Goal: Transaction & Acquisition: Purchase product/service

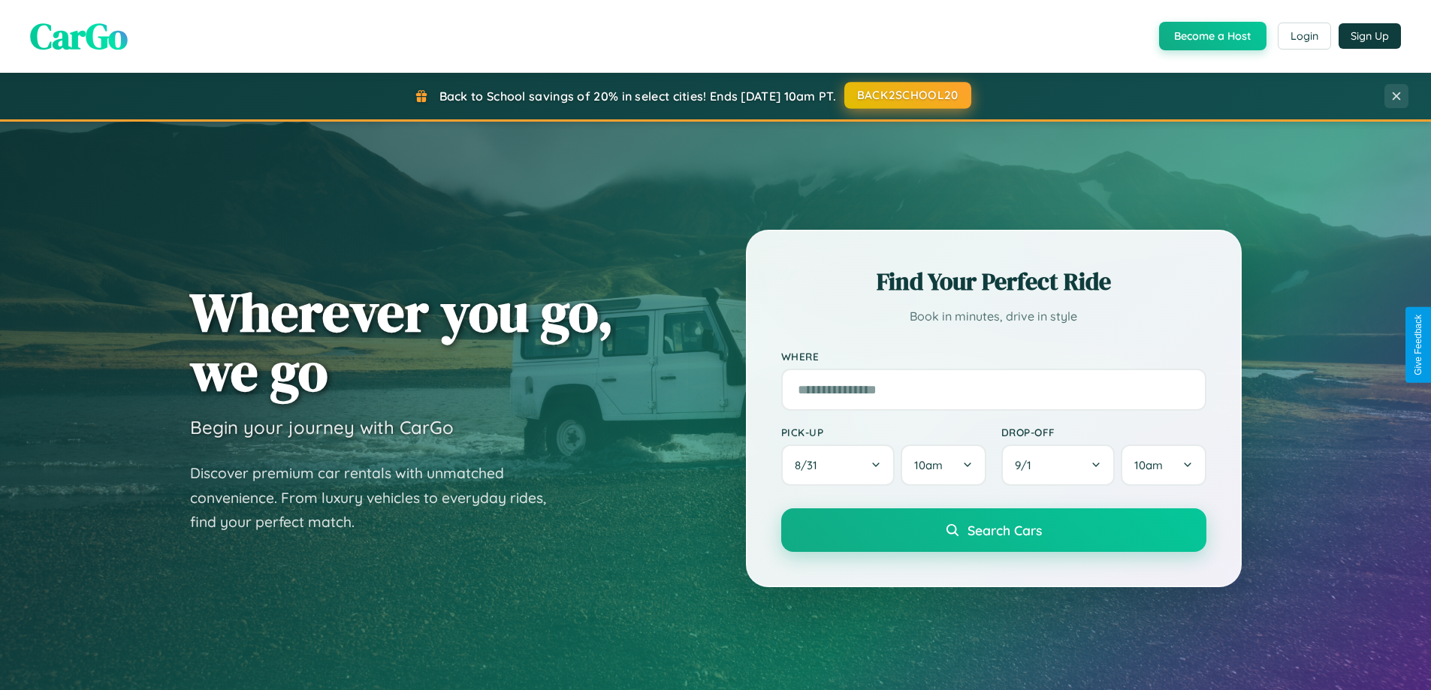
click at [907, 96] on button "BACK2SCHOOL20" at bounding box center [908, 95] width 127 height 27
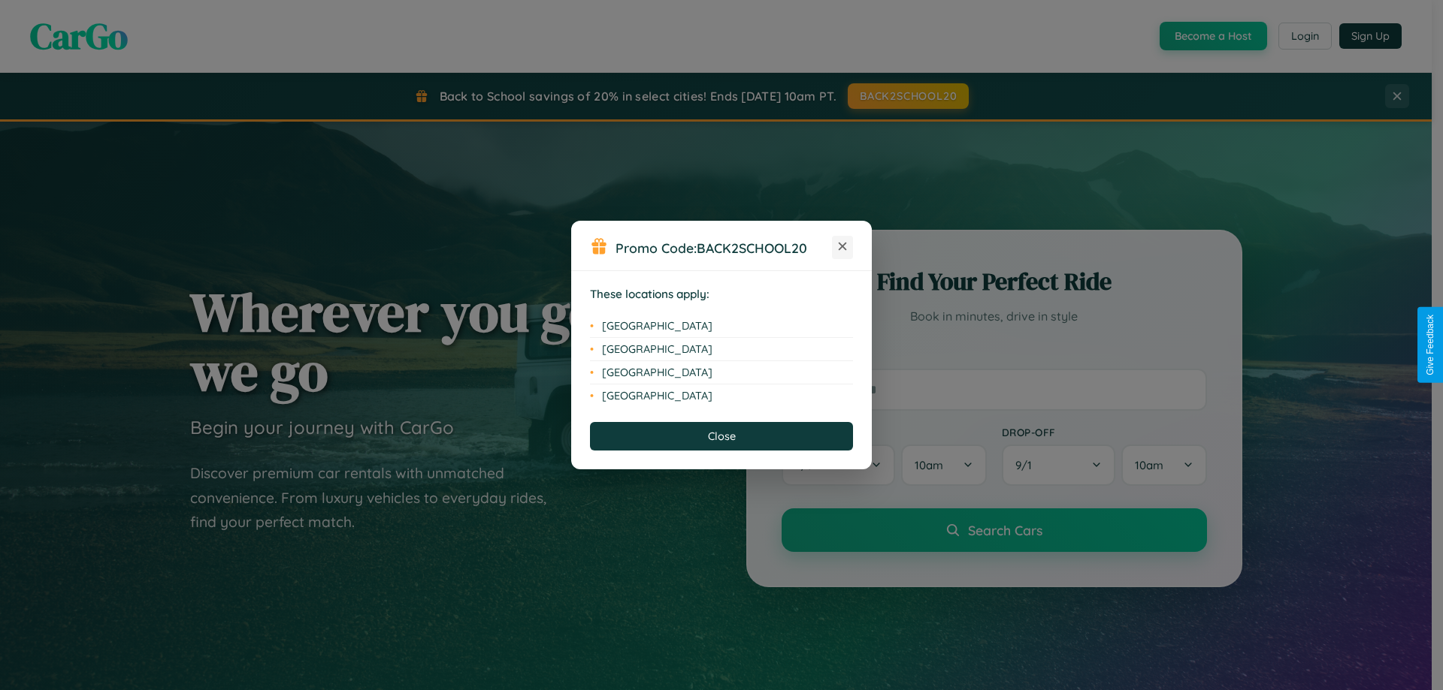
click at [842, 247] on icon at bounding box center [843, 247] width 8 height 8
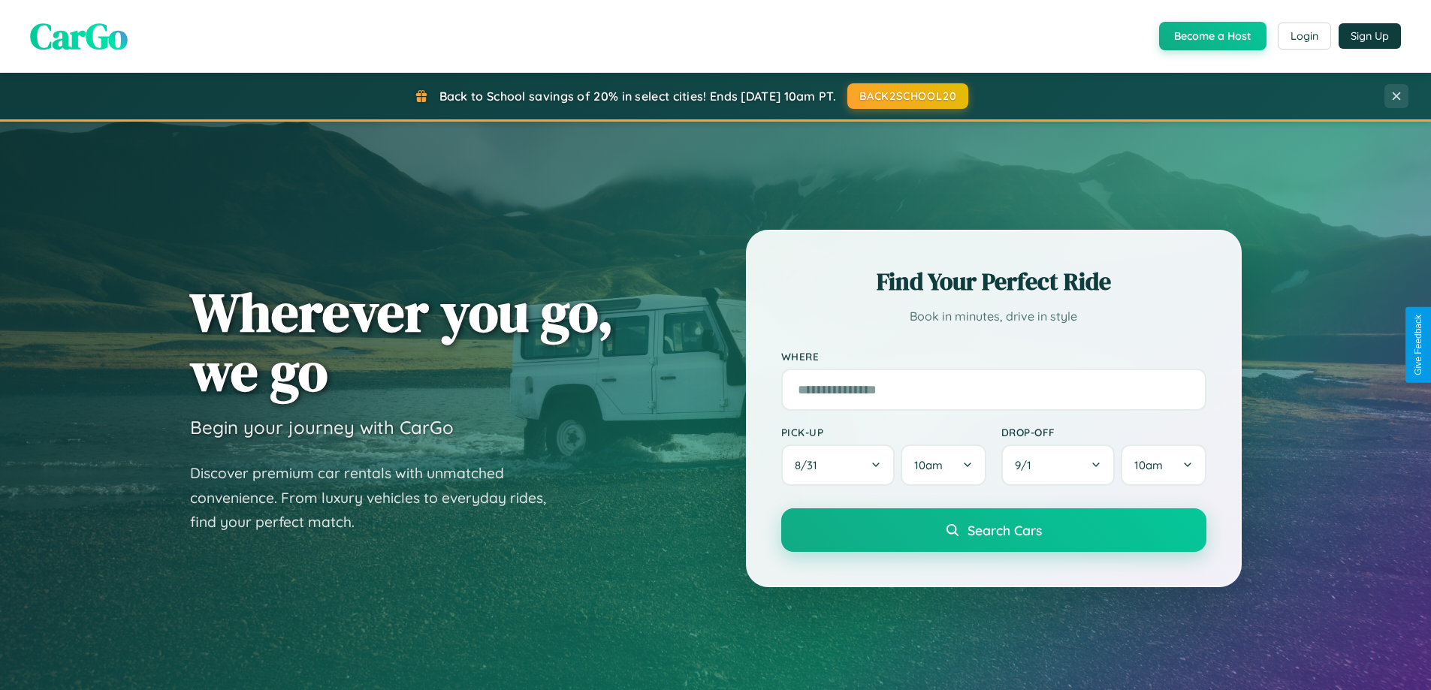
scroll to position [2414, 0]
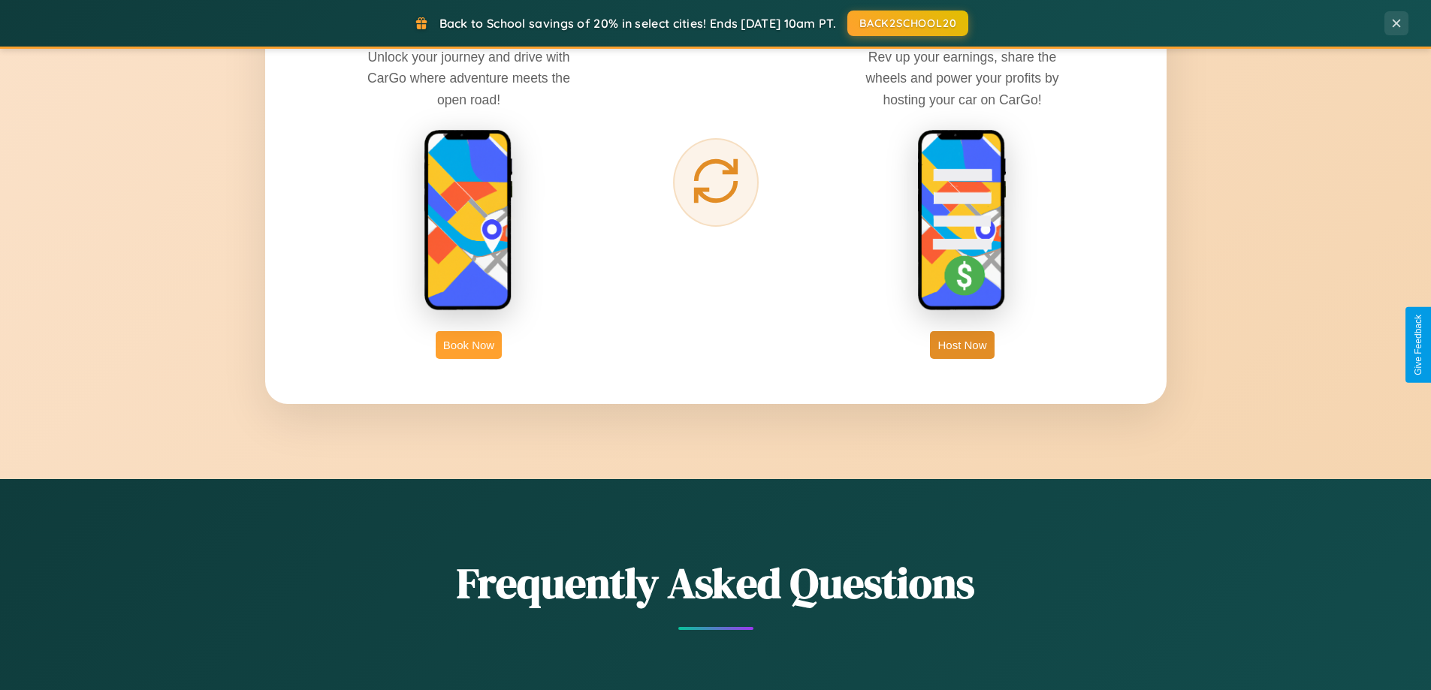
click at [469, 345] on button "Book Now" at bounding box center [469, 345] width 66 height 28
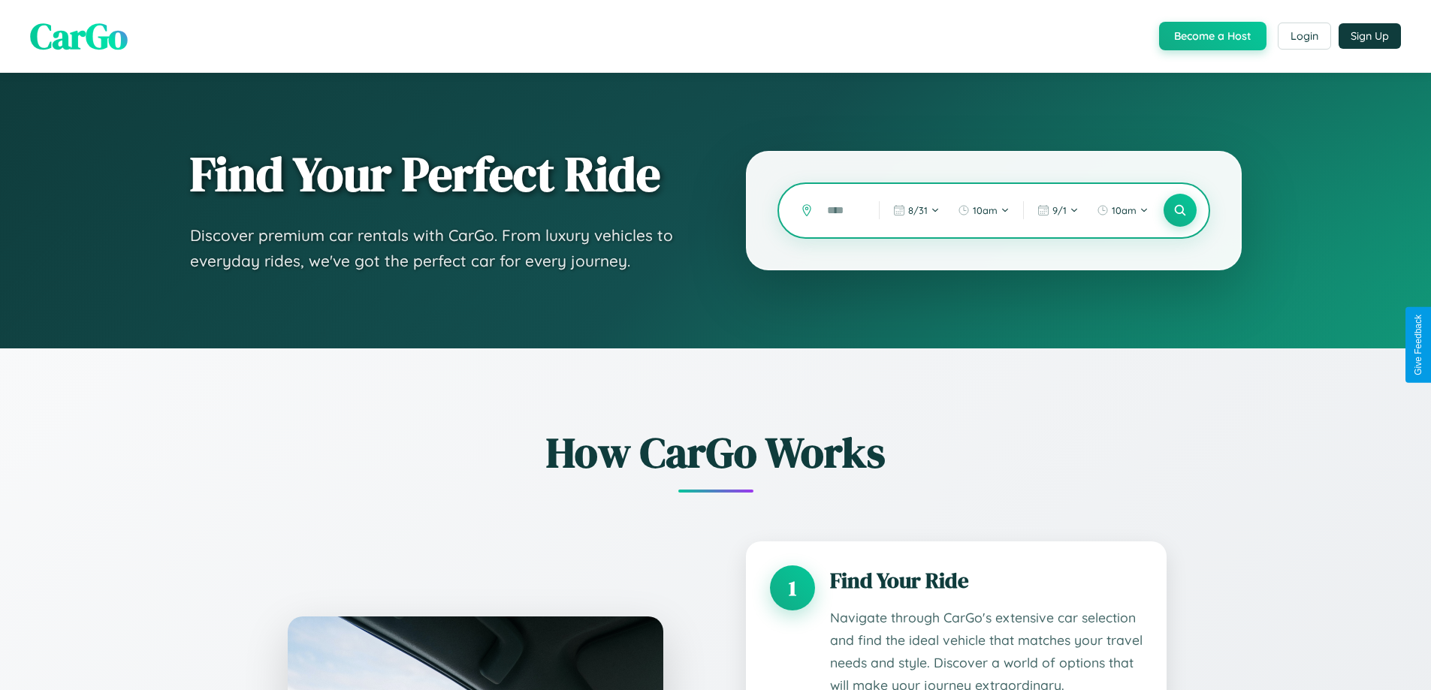
click at [842, 210] on input "text" at bounding box center [842, 211] width 44 height 26
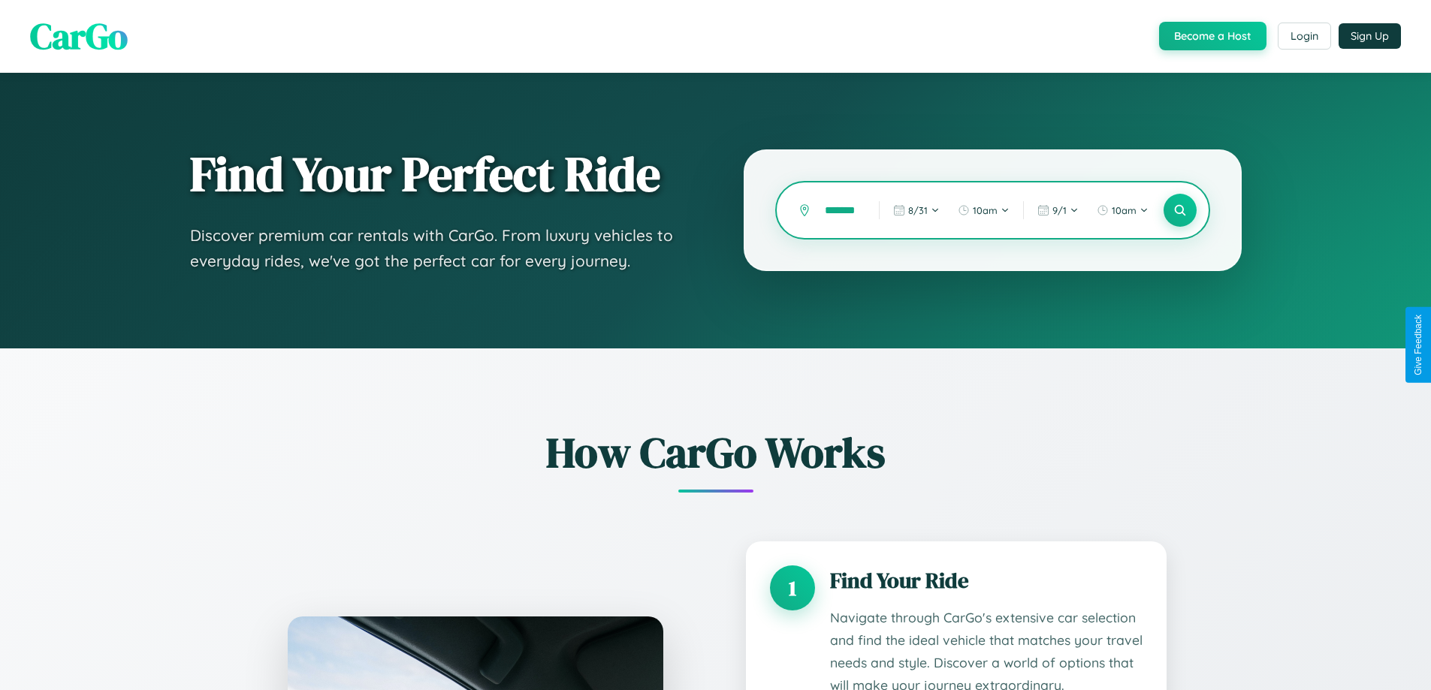
scroll to position [0, 8]
type input "*******"
click at [1180, 210] on icon at bounding box center [1180, 211] width 14 height 14
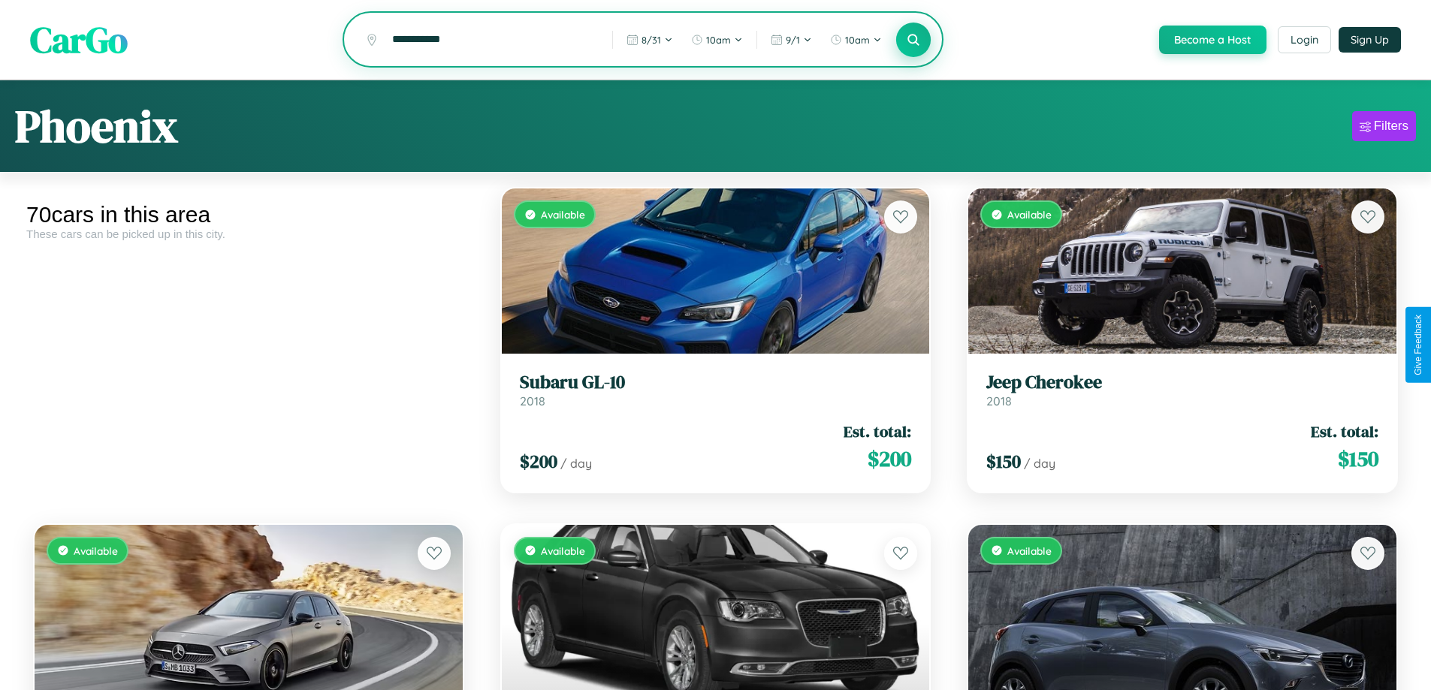
click at [913, 41] on icon at bounding box center [914, 39] width 14 height 14
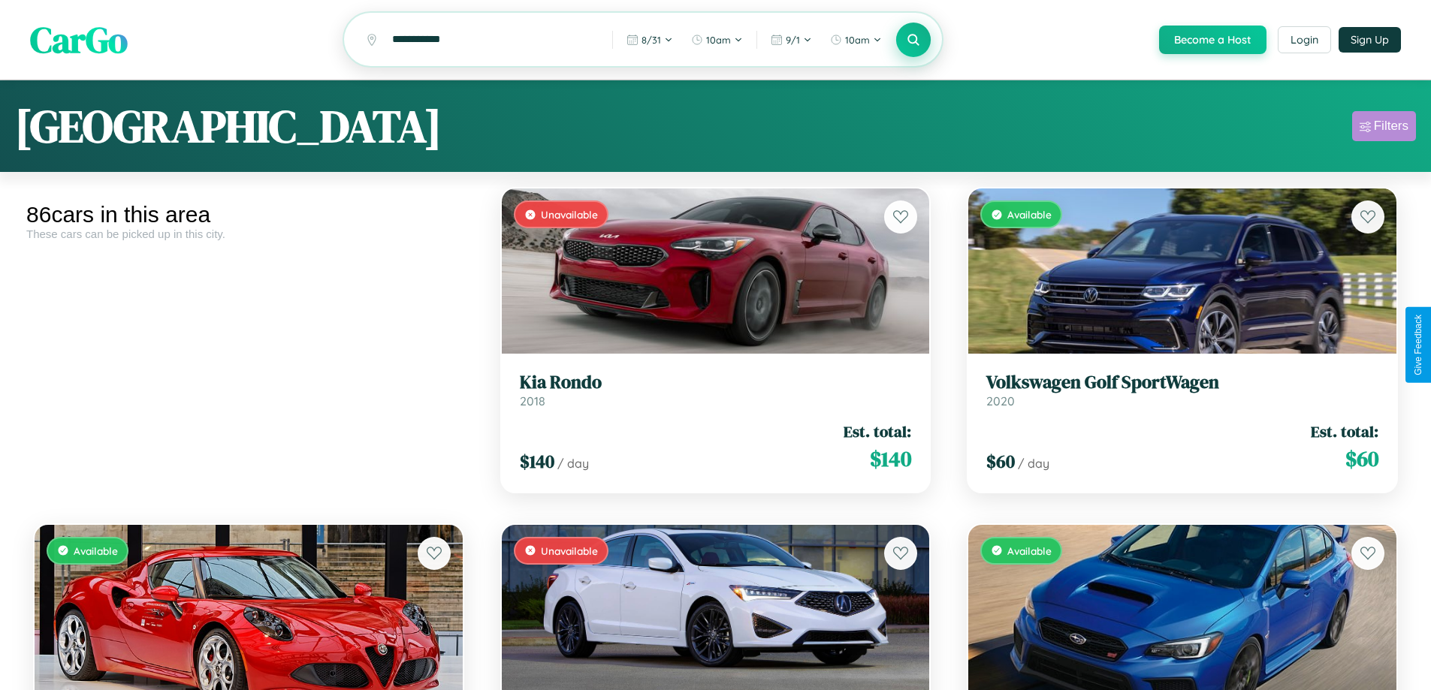
click at [1384, 128] on div "Filters" at bounding box center [1391, 126] width 35 height 15
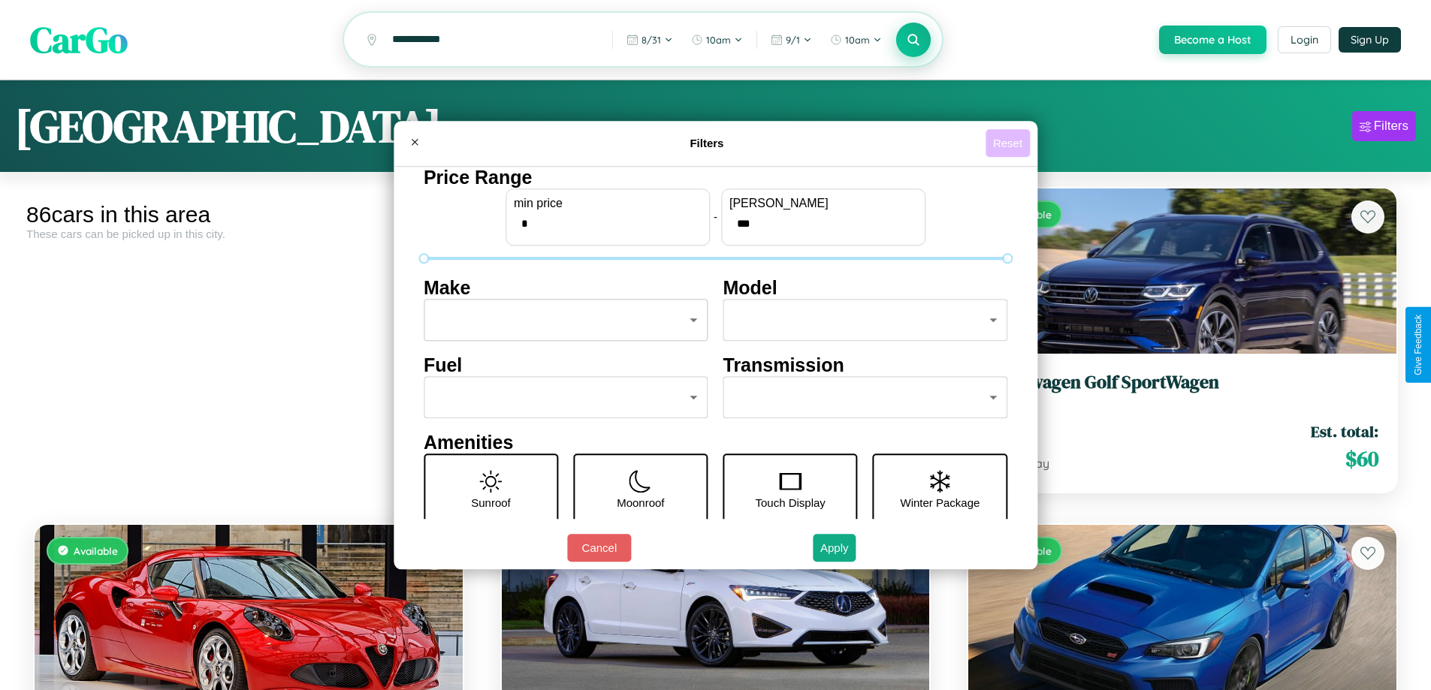
click at [1010, 143] on button "Reset" at bounding box center [1008, 143] width 44 height 28
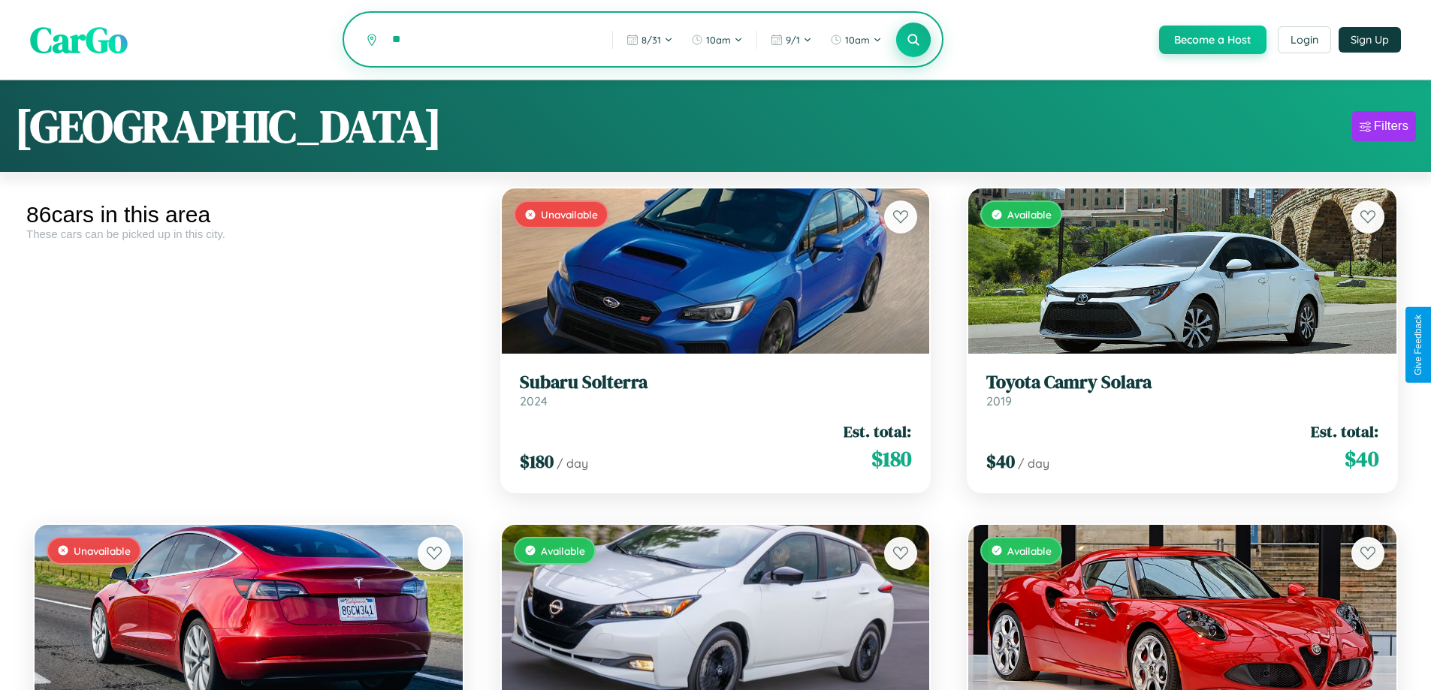
type input "*"
type input "*********"
click at [913, 41] on icon at bounding box center [914, 39] width 14 height 14
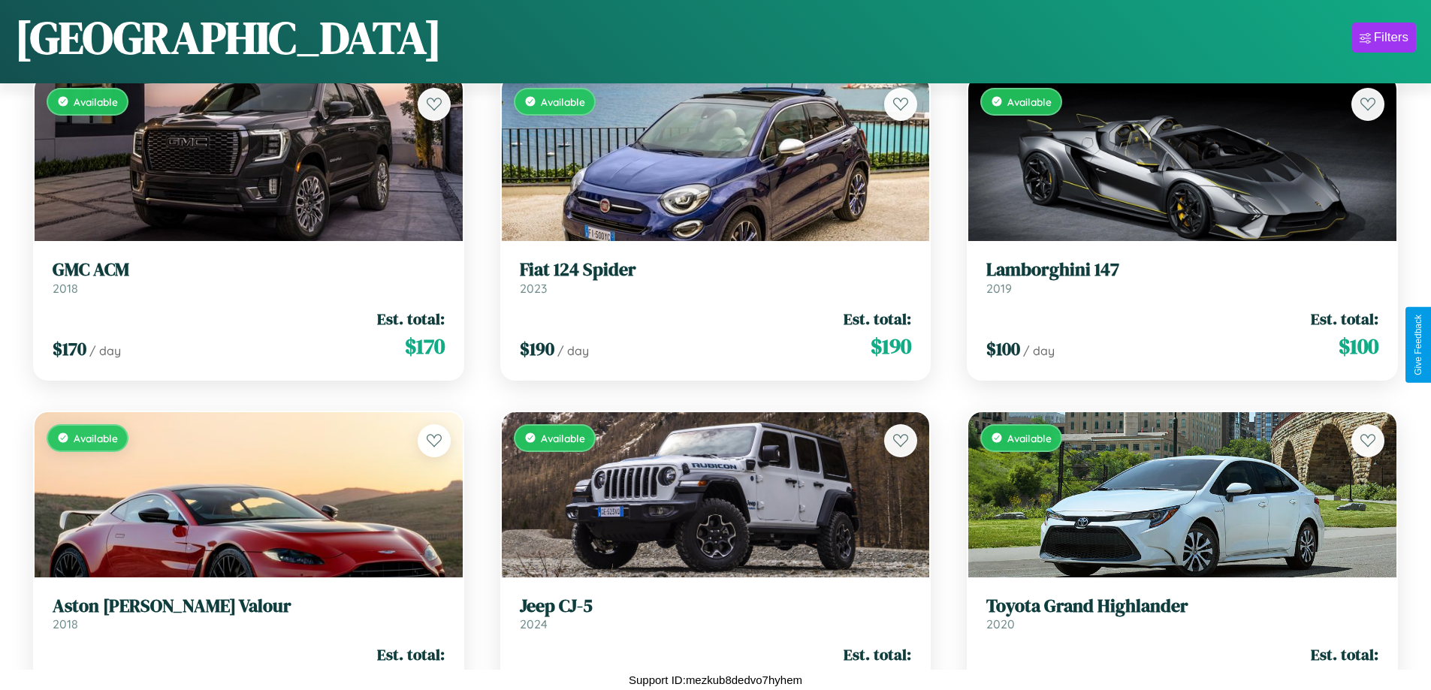
scroll to position [1557, 0]
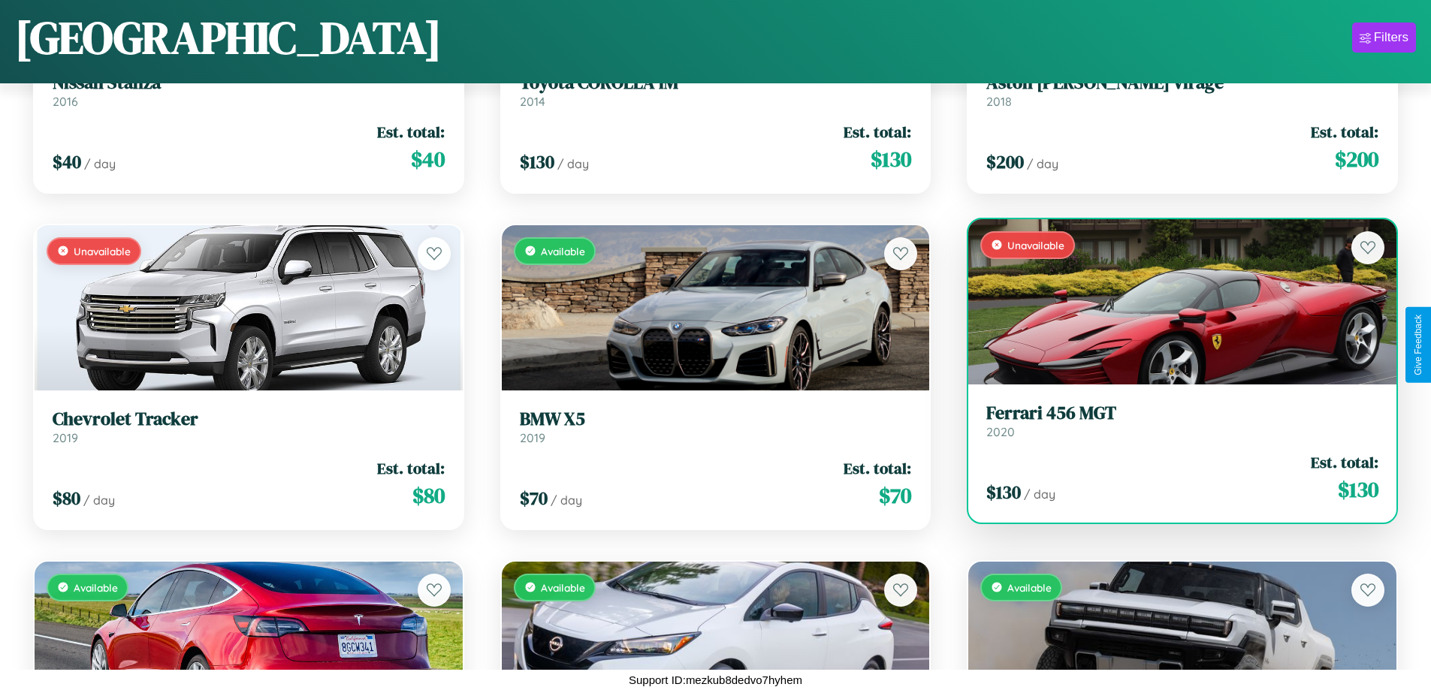
click at [1173, 422] on h3 "Ferrari 456 MGT" at bounding box center [1183, 414] width 392 height 22
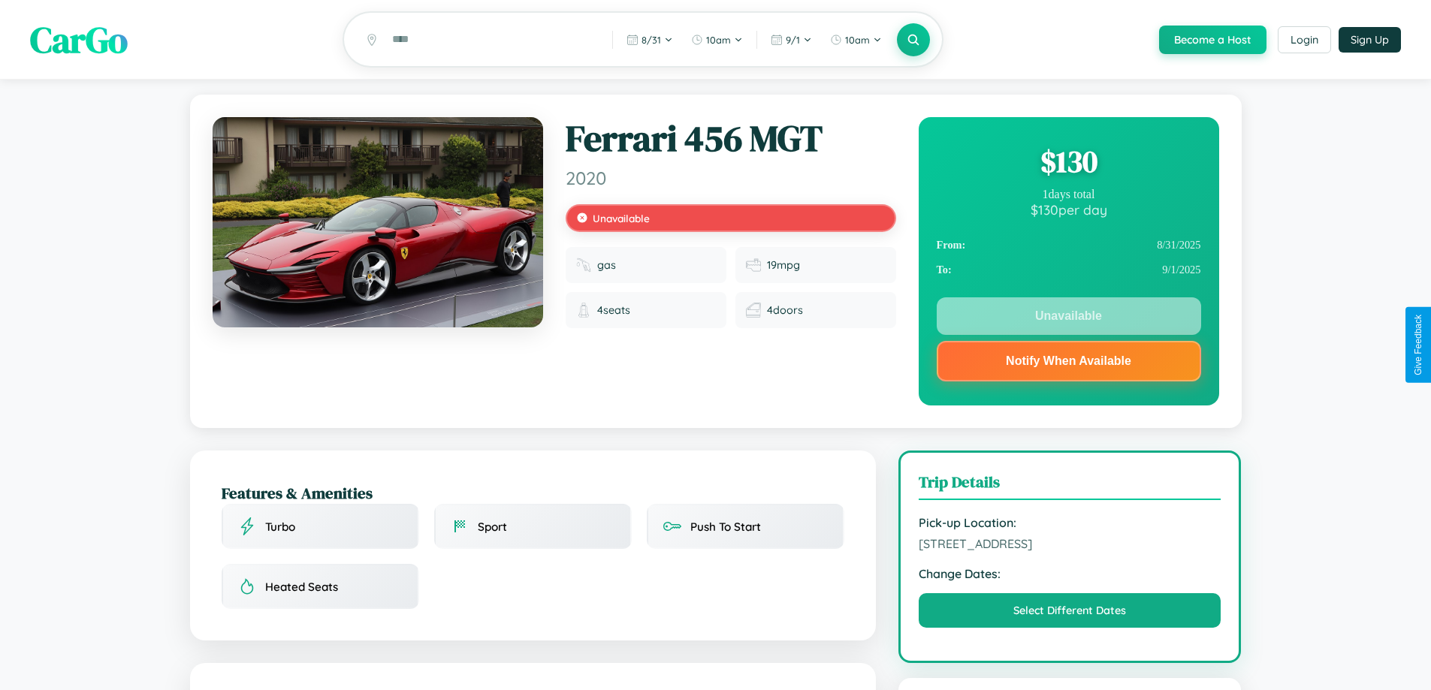
click at [1068, 164] on div "$ 130" at bounding box center [1069, 161] width 264 height 41
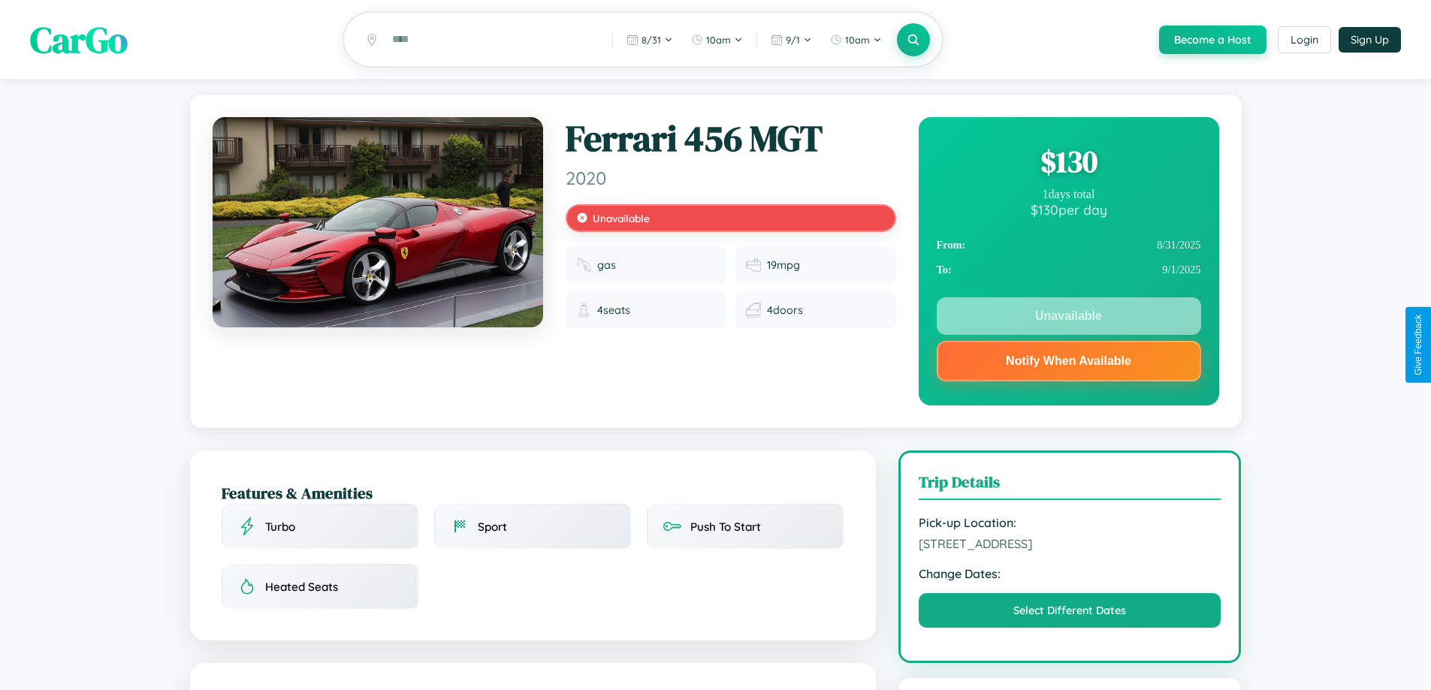
click at [1068, 164] on div "$ 130" at bounding box center [1069, 161] width 264 height 41
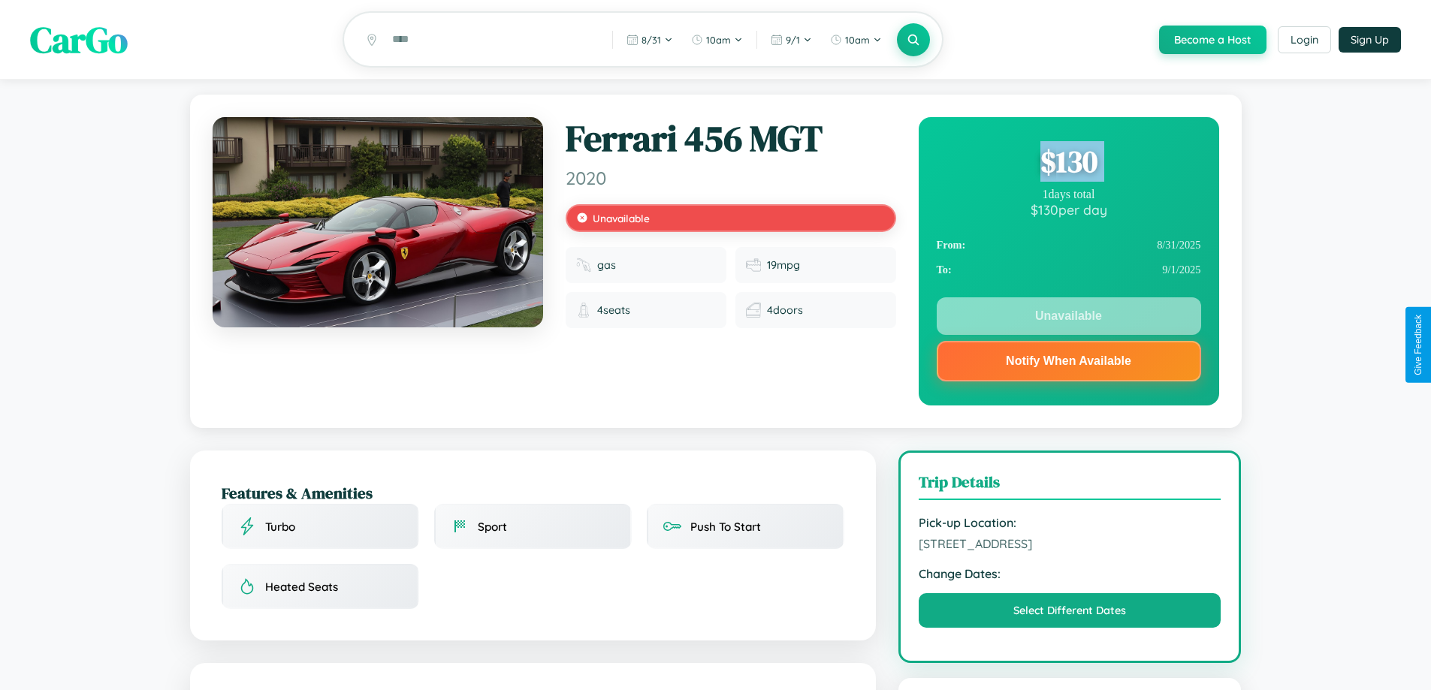
click at [1068, 164] on div "$ 130" at bounding box center [1069, 161] width 264 height 41
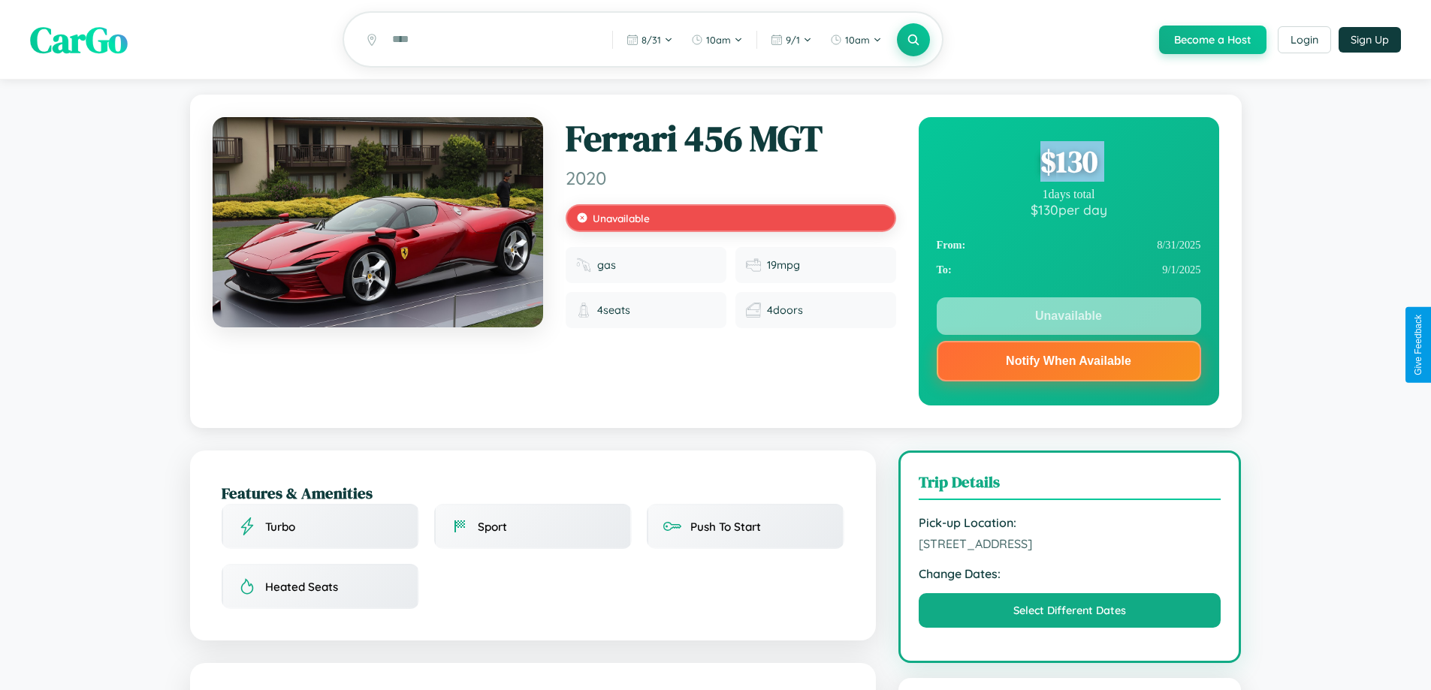
click at [1068, 164] on div "$ 130" at bounding box center [1069, 161] width 264 height 41
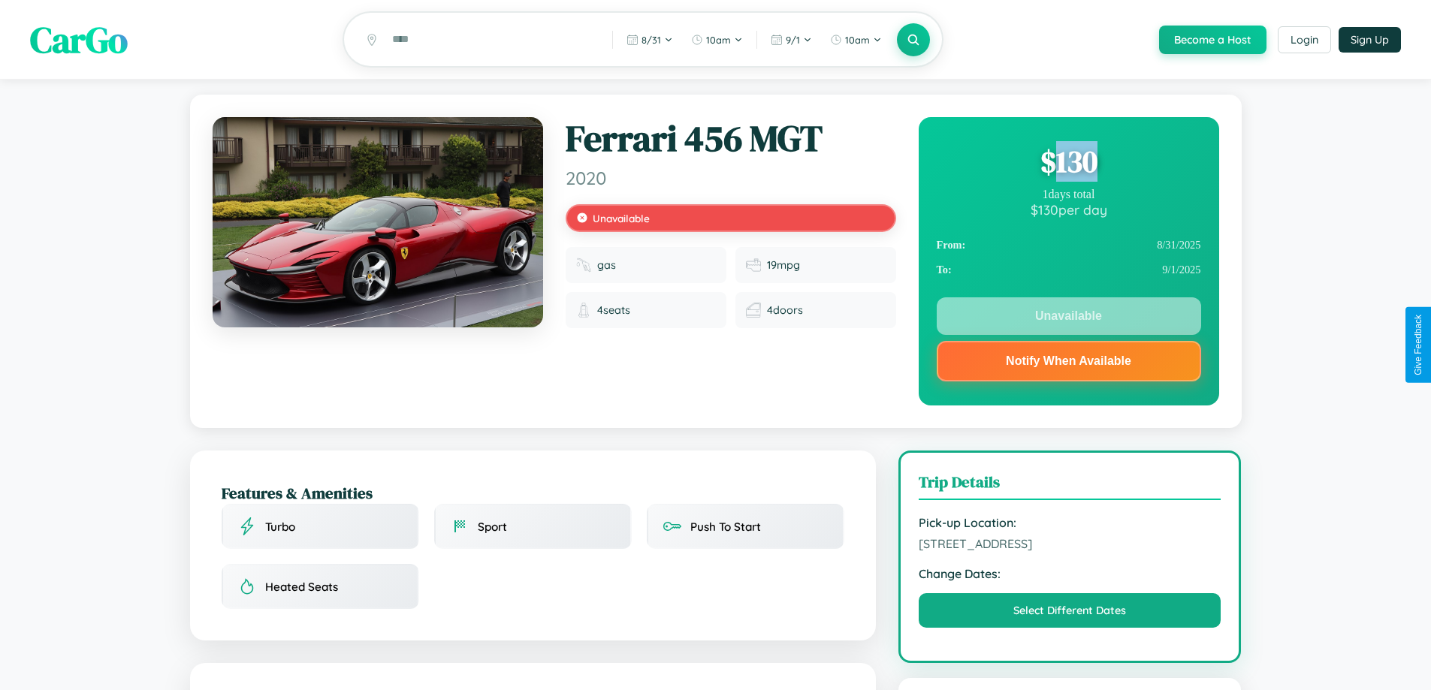
click at [1068, 164] on div "$ 130" at bounding box center [1069, 161] width 264 height 41
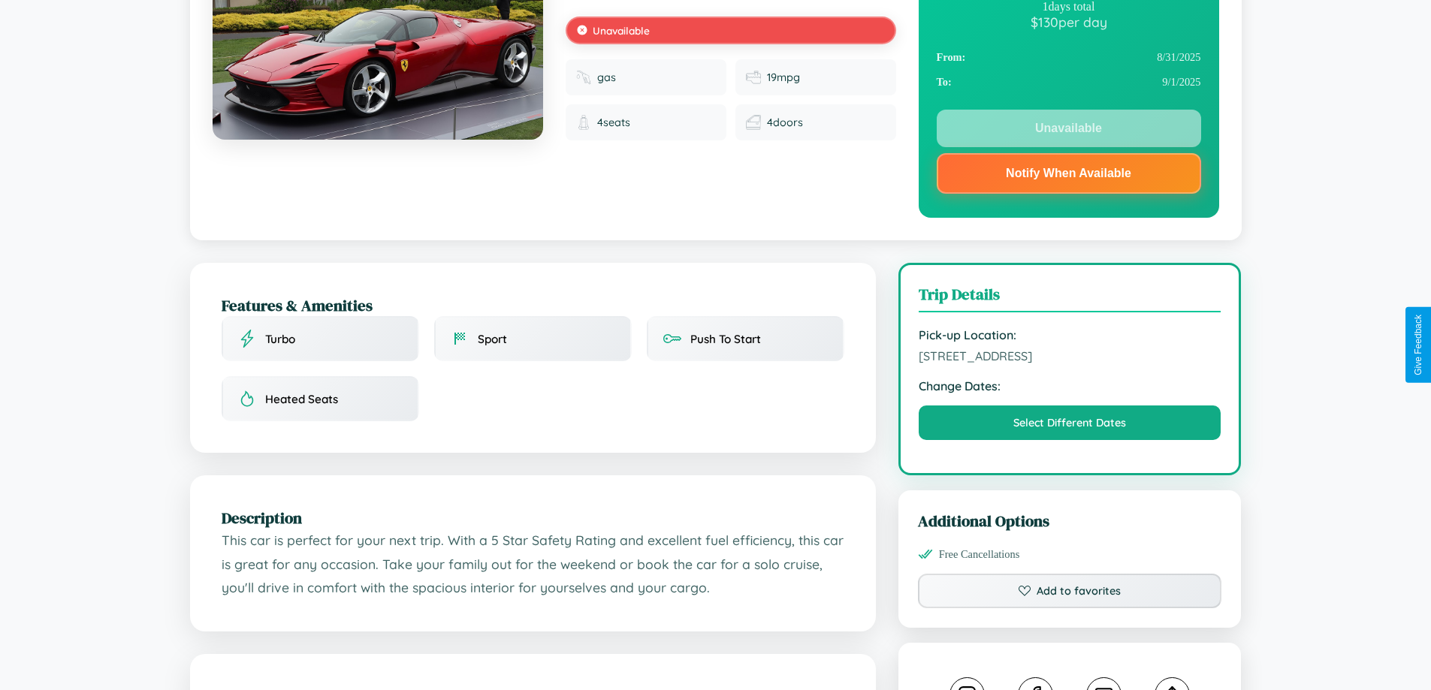
scroll to position [540, 0]
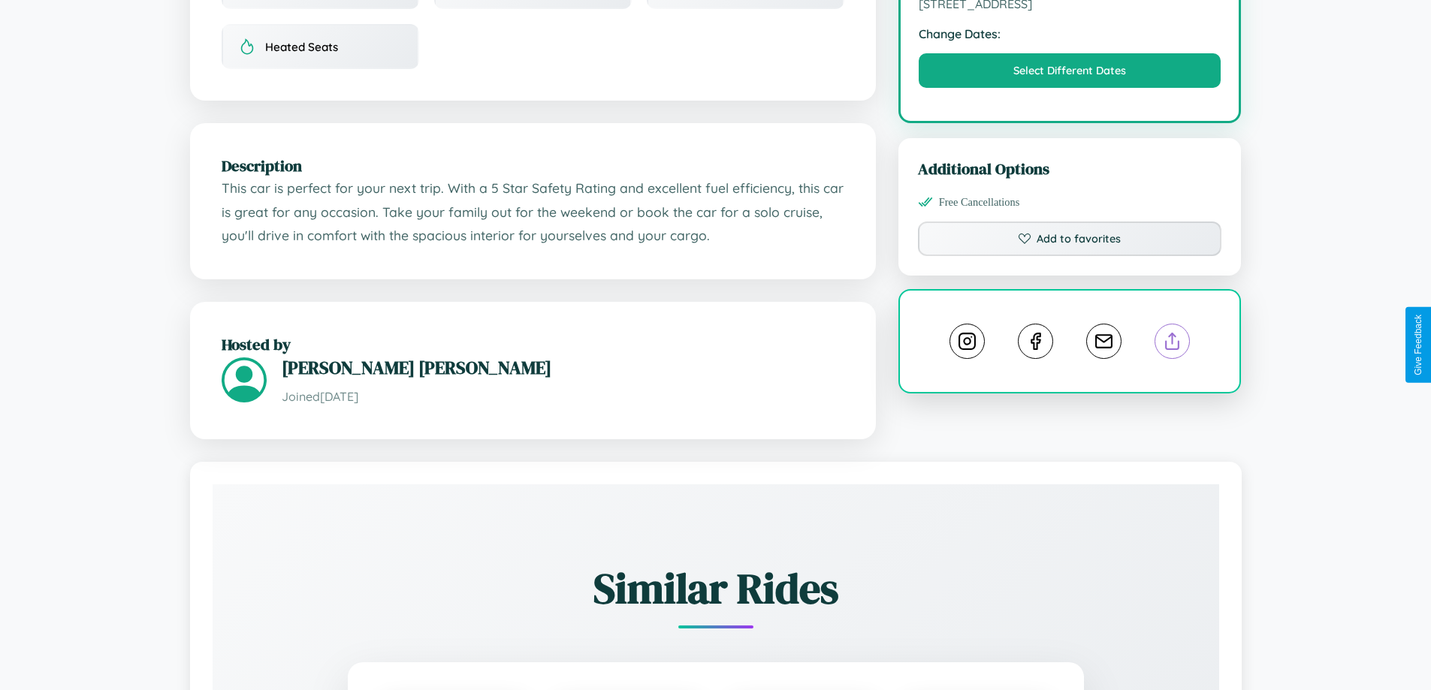
click at [1173, 343] on line at bounding box center [1173, 339] width 0 height 11
